Goal: Information Seeking & Learning: Learn about a topic

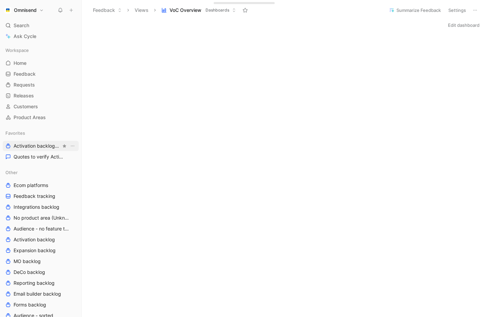
click at [30, 147] on span "Activation backlog Other" at bounding box center [38, 146] width 48 height 7
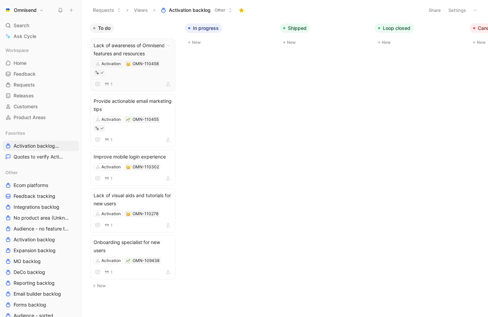
click at [160, 49] on span "Lack of awareness of Omnisend features and resources" at bounding box center [133, 49] width 79 height 16
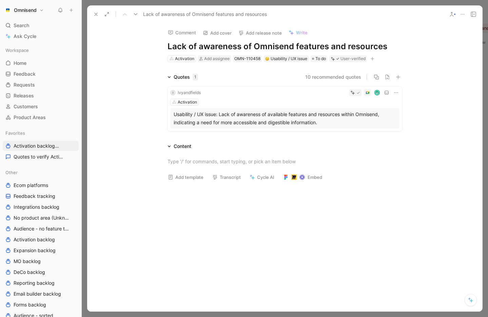
click at [95, 18] on button at bounding box center [96, 15] width 10 height 10
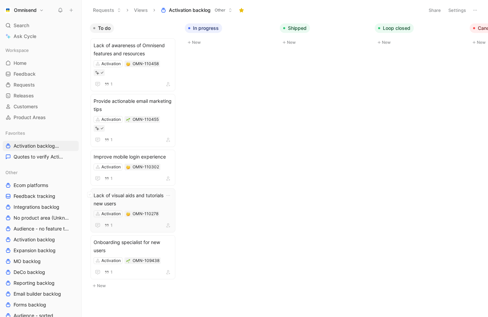
click at [165, 191] on span "Lack of visual aids and tutorials for new users" at bounding box center [133, 199] width 79 height 16
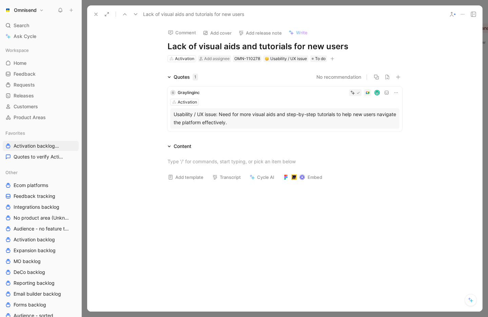
click at [96, 16] on icon at bounding box center [95, 14] width 5 height 5
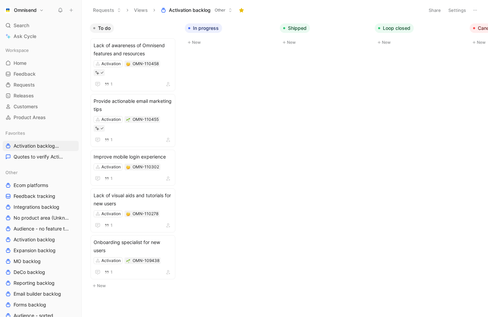
click at [200, 235] on div "To do Lack of awareness of Omnisend features and resources Activation OMN-11045…" at bounding box center [285, 168] width 407 height 297
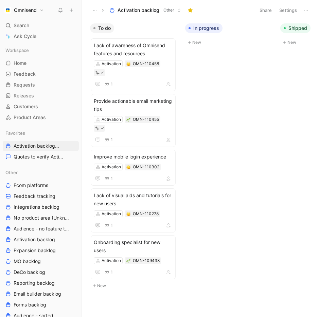
click at [222, 150] on body "Omnisend Search ⌘ K Ask Cycle Workspace Home G then H Feedback G then F Request…" at bounding box center [159, 158] width 319 height 317
